Goal: Information Seeking & Learning: Learn about a topic

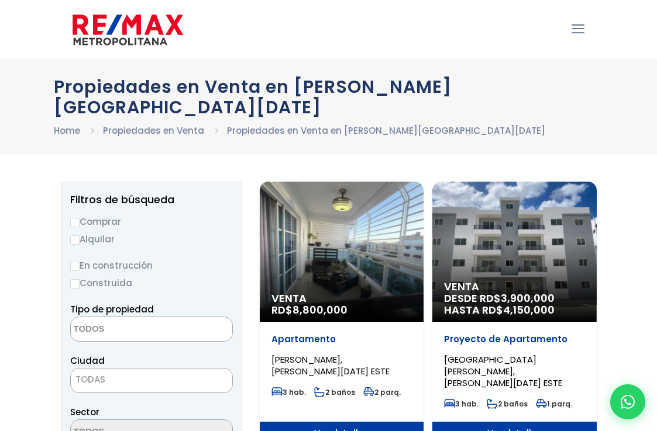
select select
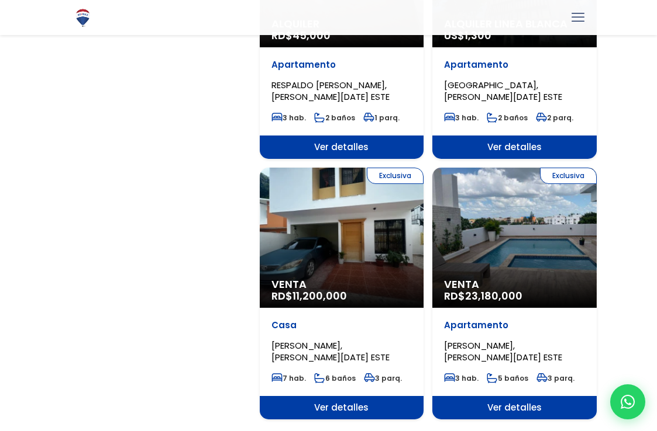
scroll to position [1894, 0]
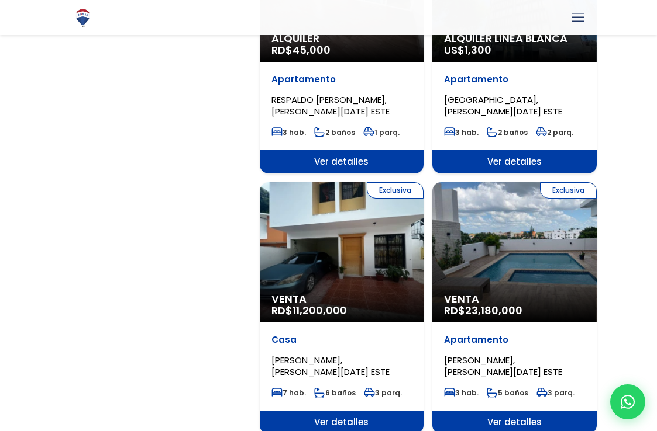
click at [334, 411] on span "Ver detalles" at bounding box center [342, 422] width 164 height 23
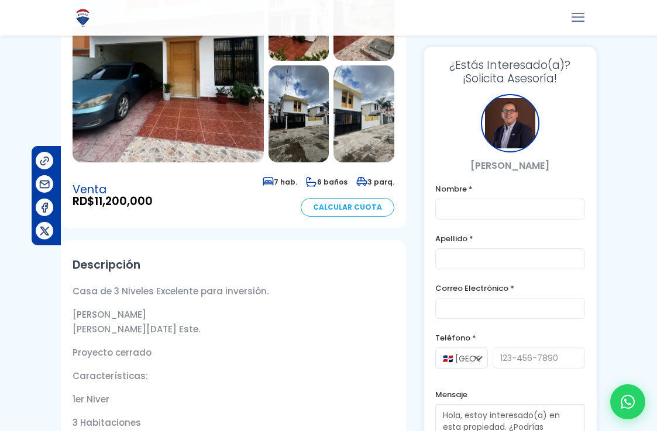
scroll to position [19, 0]
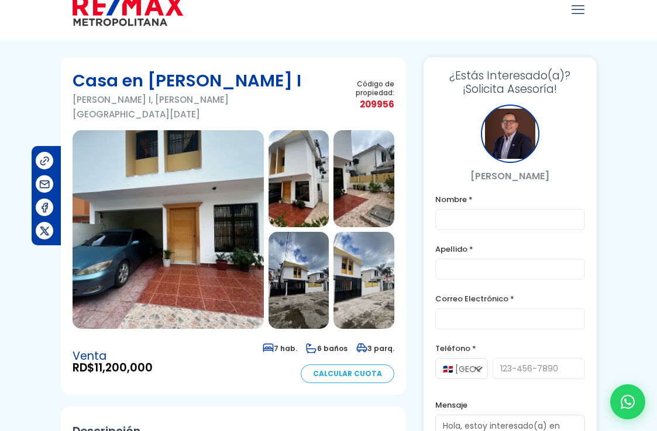
click at [218, 195] on img at bounding box center [167, 229] width 191 height 199
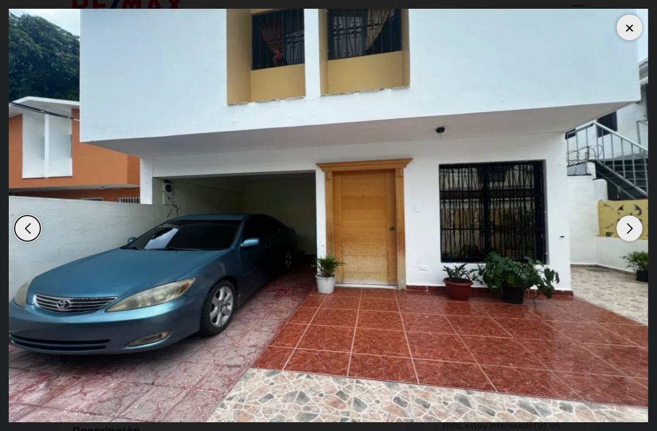
click at [630, 227] on div "Next slide" at bounding box center [629, 229] width 26 height 26
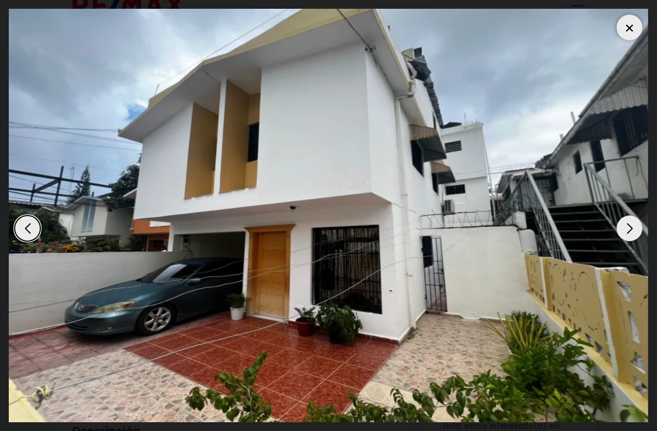
click at [630, 227] on div "Next slide" at bounding box center [629, 229] width 26 height 26
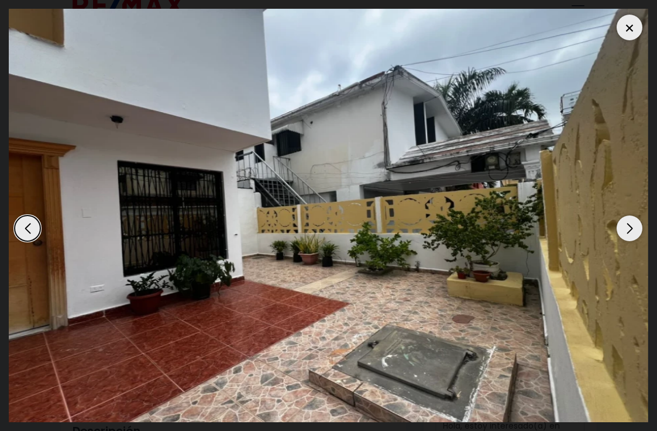
click at [630, 227] on div "Next slide" at bounding box center [629, 229] width 26 height 26
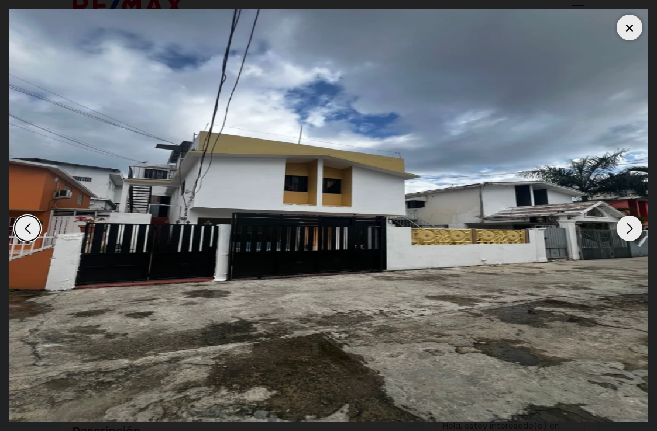
click at [630, 227] on div "Next slide" at bounding box center [629, 229] width 26 height 26
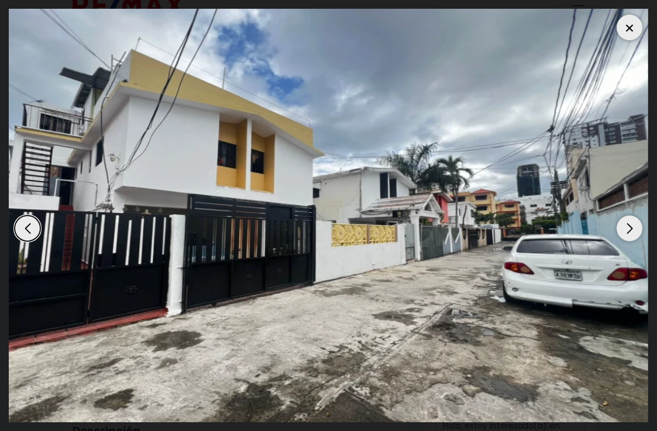
click at [630, 227] on div "Next slide" at bounding box center [629, 229] width 26 height 26
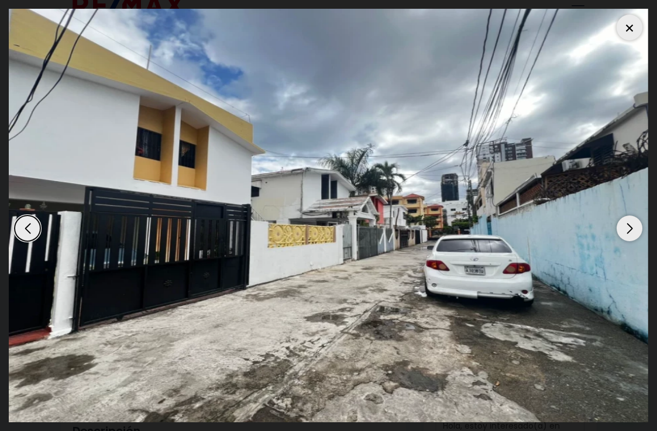
click at [630, 227] on div "Next slide" at bounding box center [629, 229] width 26 height 26
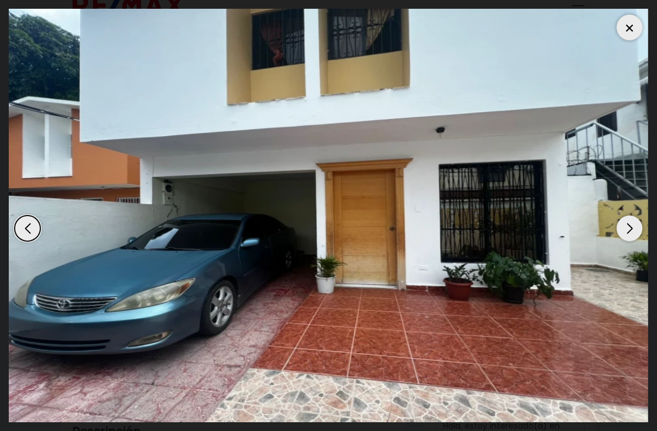
click at [630, 227] on div "Next slide" at bounding box center [629, 229] width 26 height 26
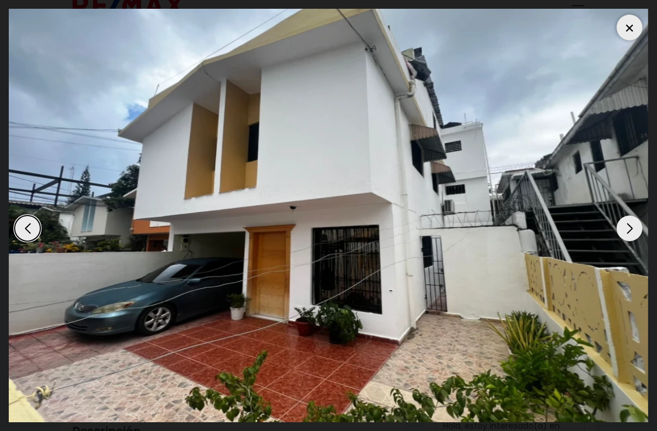
click at [625, 36] on div at bounding box center [629, 28] width 26 height 26
